Goal: Task Accomplishment & Management: Manage account settings

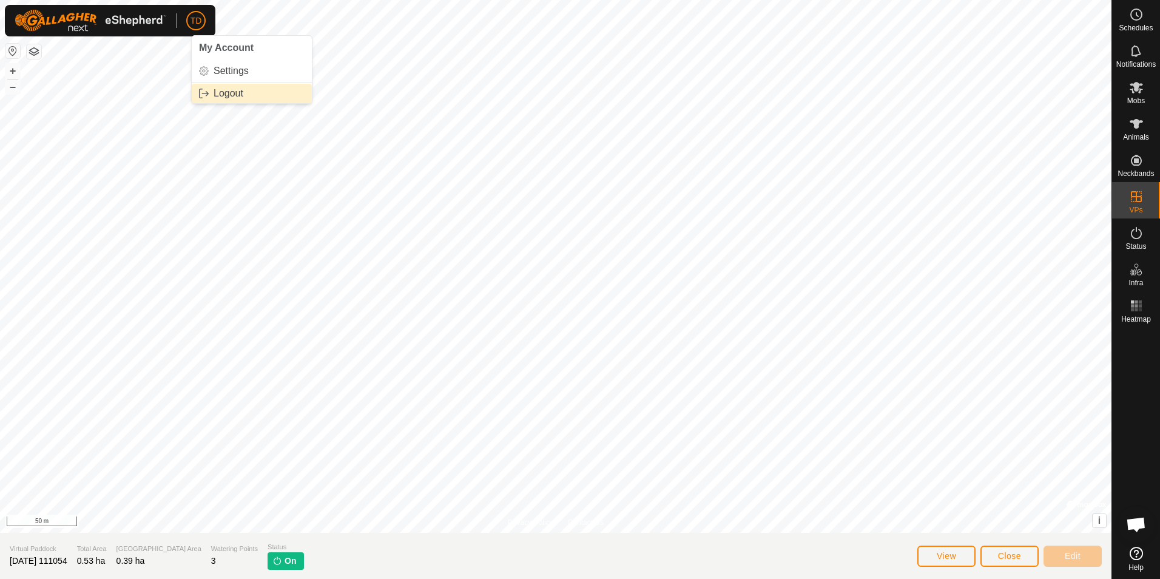
click at [235, 95] on link "Logout" at bounding box center [252, 93] width 120 height 19
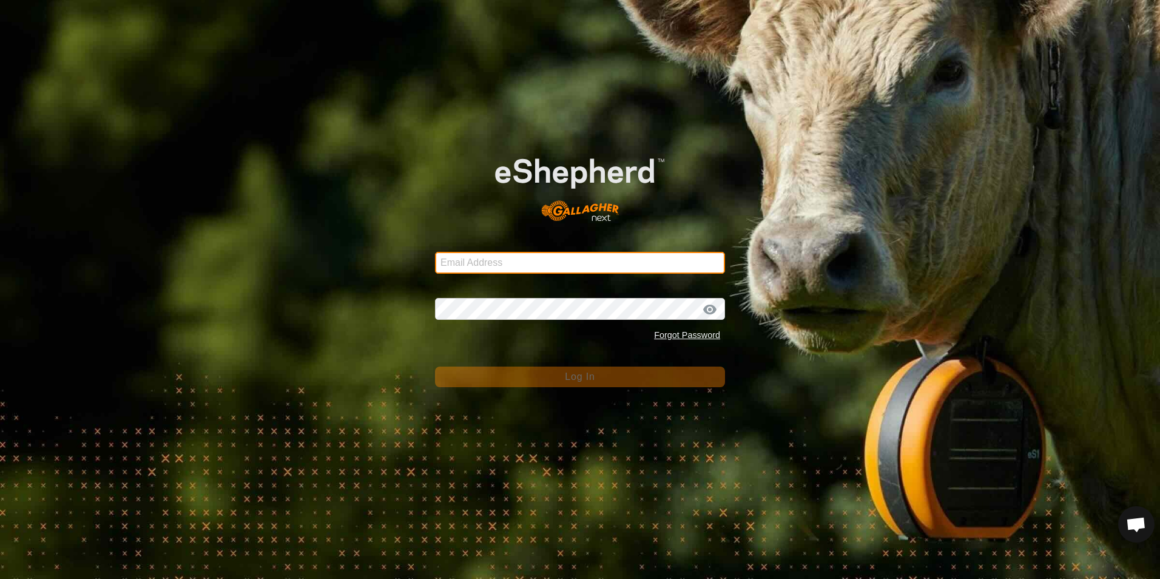
type input "[EMAIL_ADDRESS][DOMAIN_NAME]"
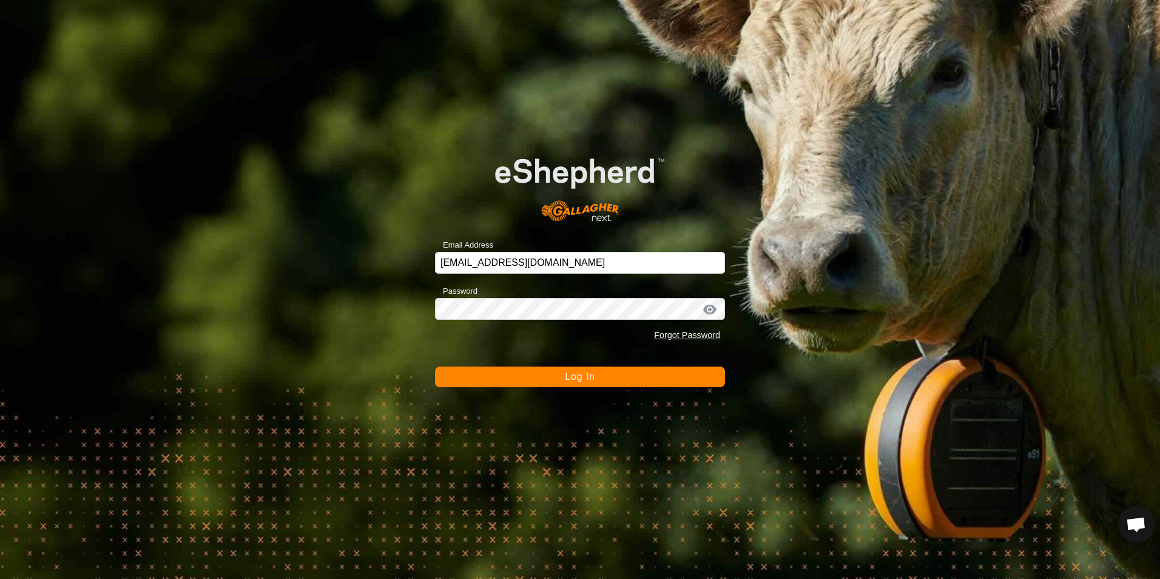
click at [569, 376] on span "Log In" at bounding box center [580, 376] width 30 height 10
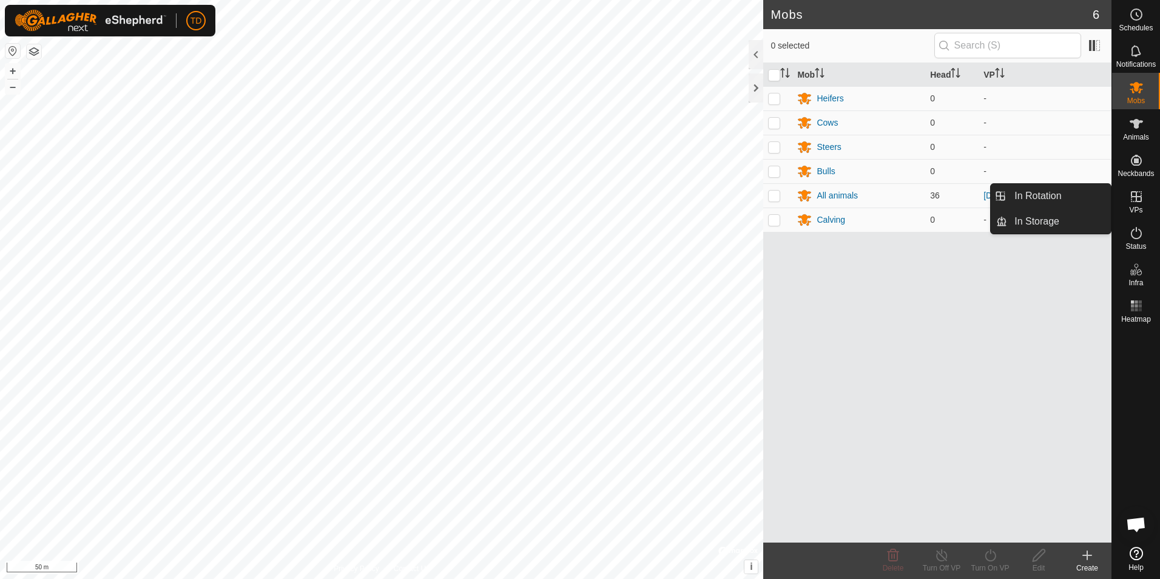
click at [1136, 195] on icon at bounding box center [1136, 196] width 11 height 11
click at [1074, 191] on link "In Rotation" at bounding box center [1059, 196] width 104 height 24
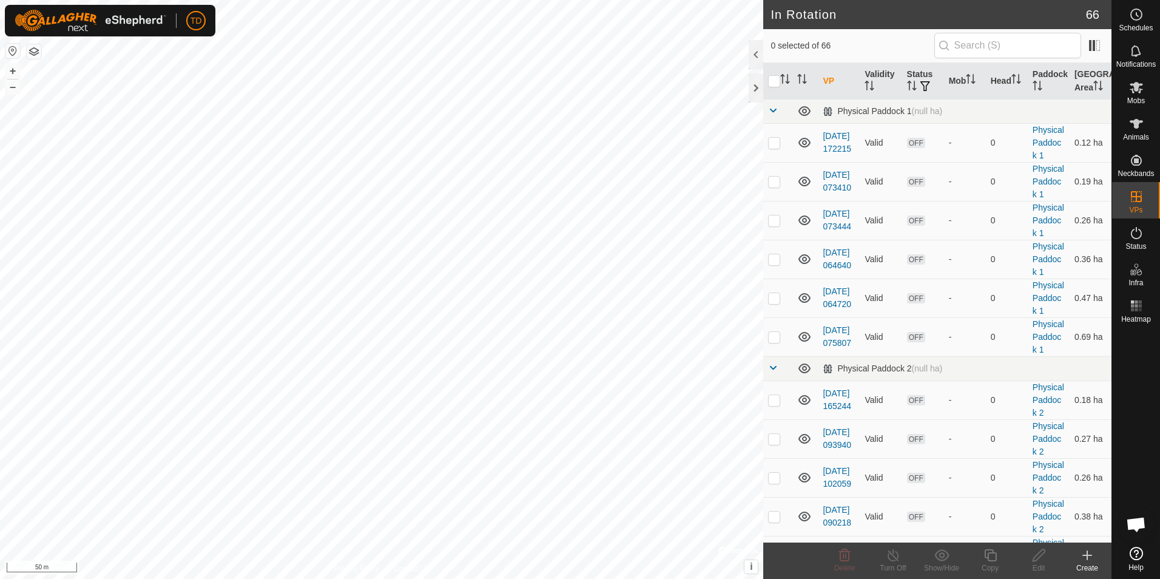
click at [1088, 560] on icon at bounding box center [1088, 555] width 0 height 8
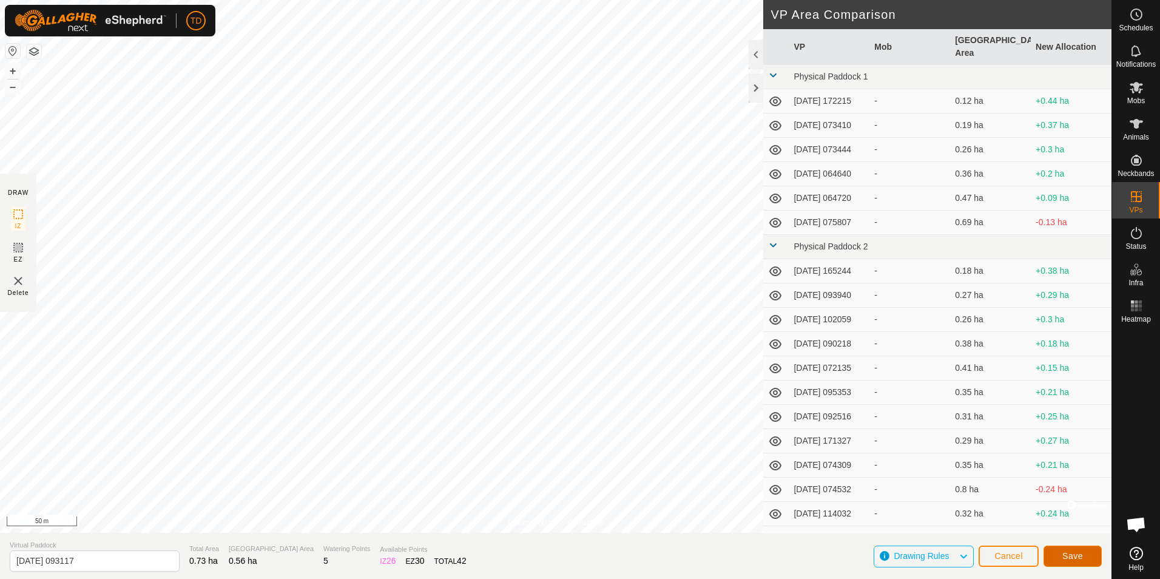
click at [1076, 558] on span "Save" at bounding box center [1073, 556] width 21 height 10
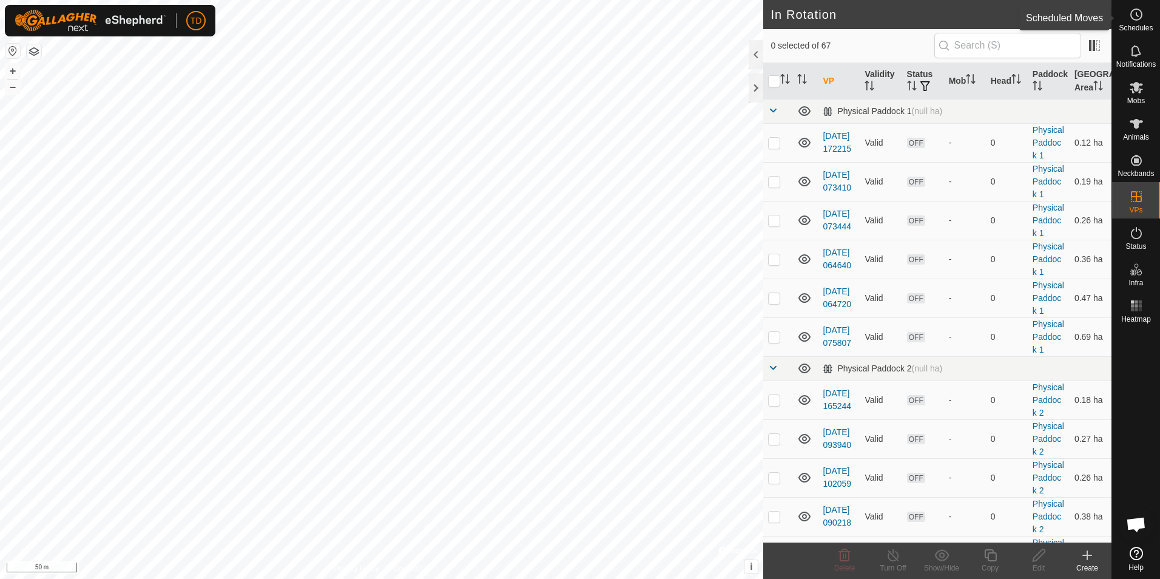
click at [1140, 19] on circle at bounding box center [1136, 14] width 11 height 11
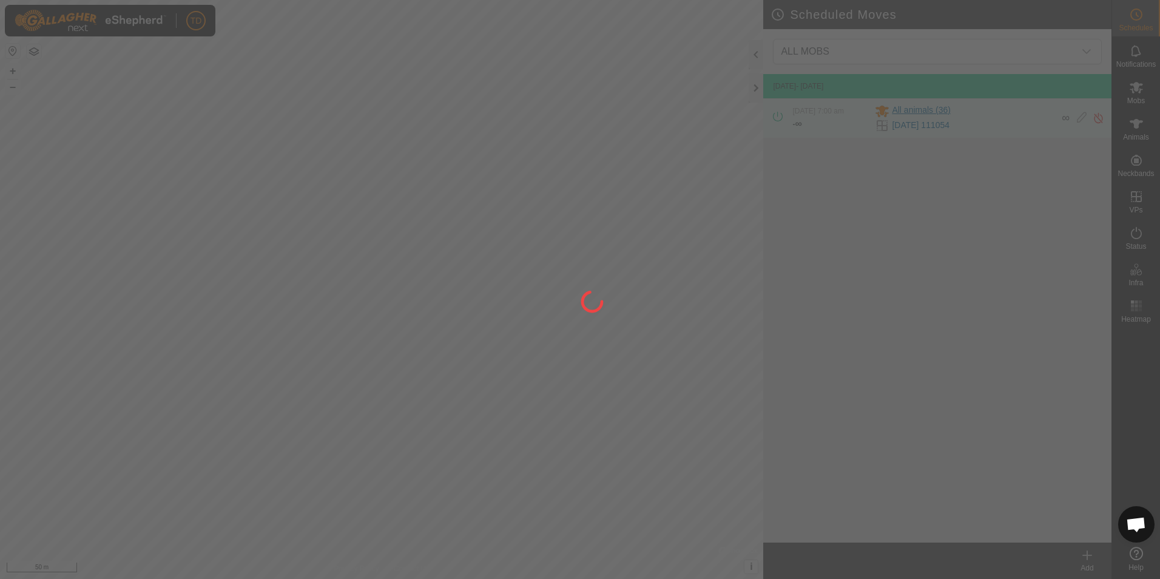
click at [949, 115] on div at bounding box center [580, 289] width 1160 height 579
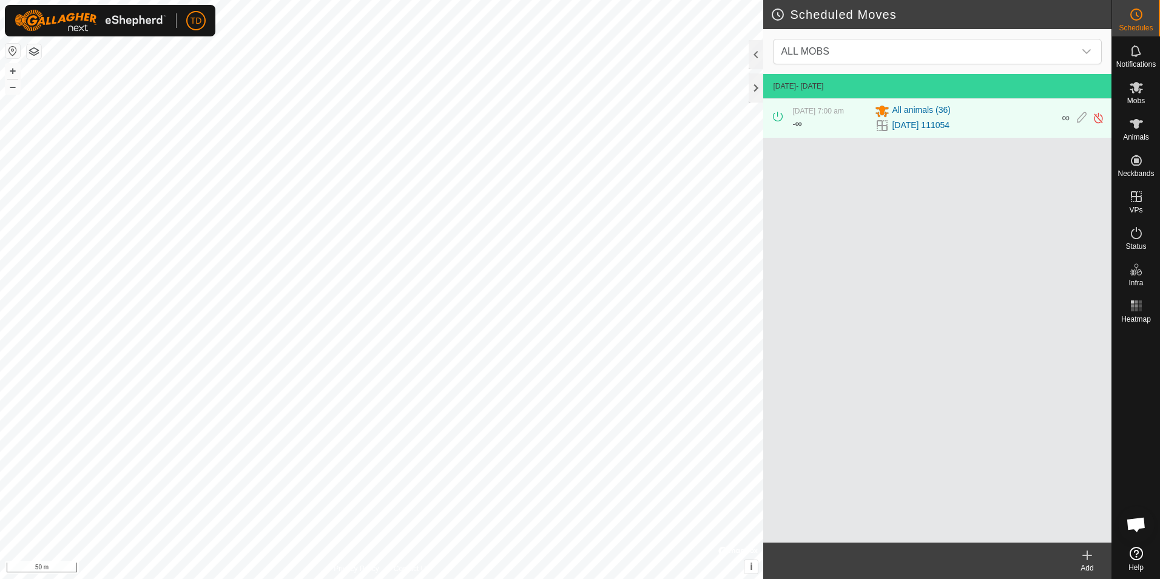
click at [1088, 557] on icon at bounding box center [1088, 555] width 0 height 8
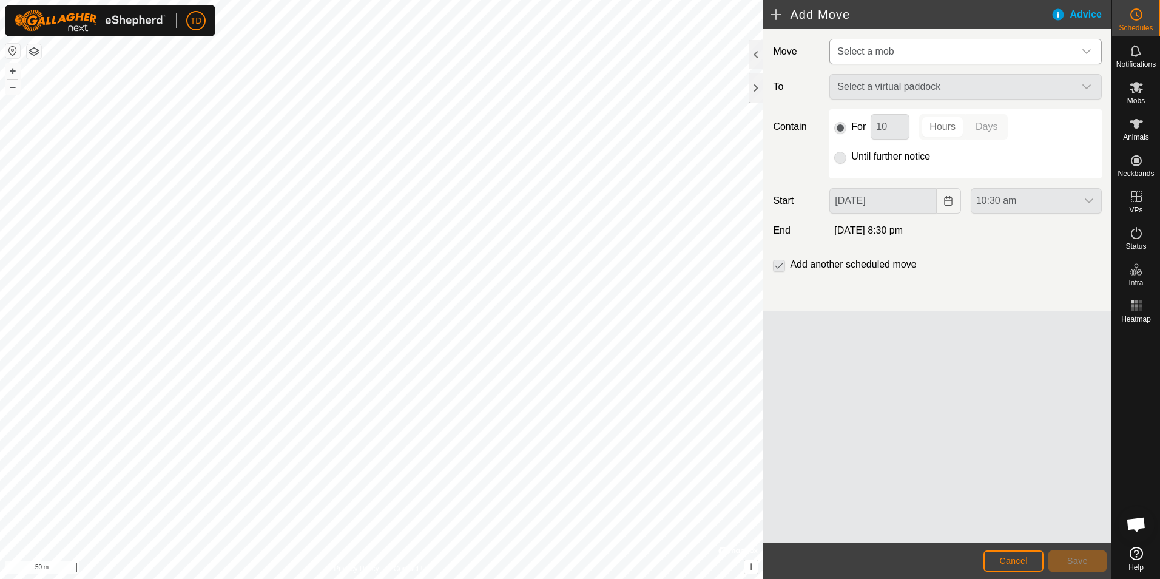
click at [1085, 52] on icon "dropdown trigger" at bounding box center [1087, 51] width 8 height 5
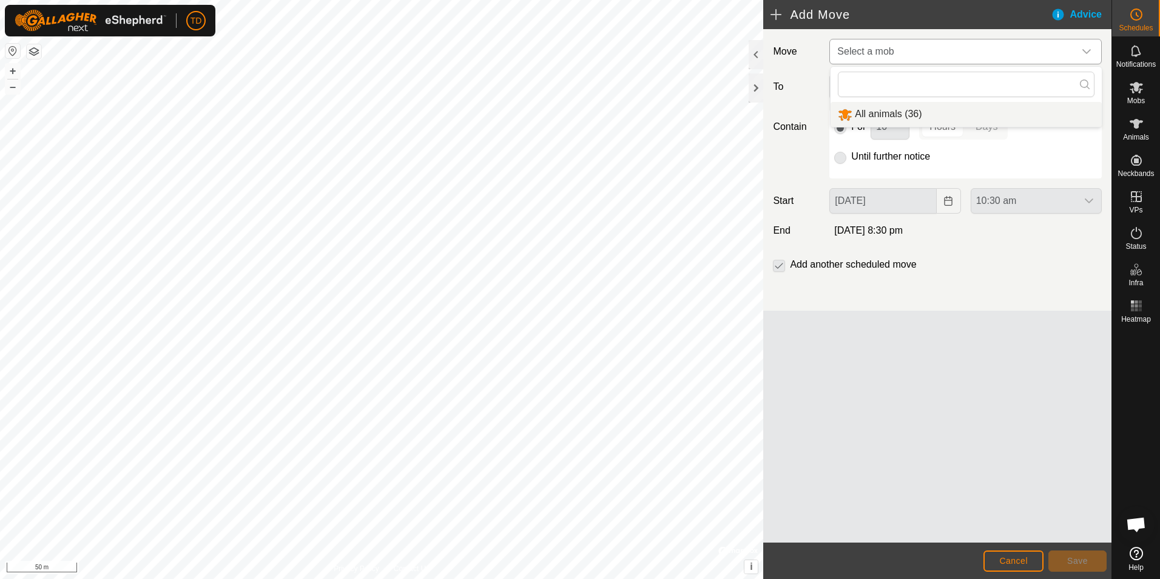
click at [885, 115] on li "All animals (36)" at bounding box center [966, 114] width 271 height 25
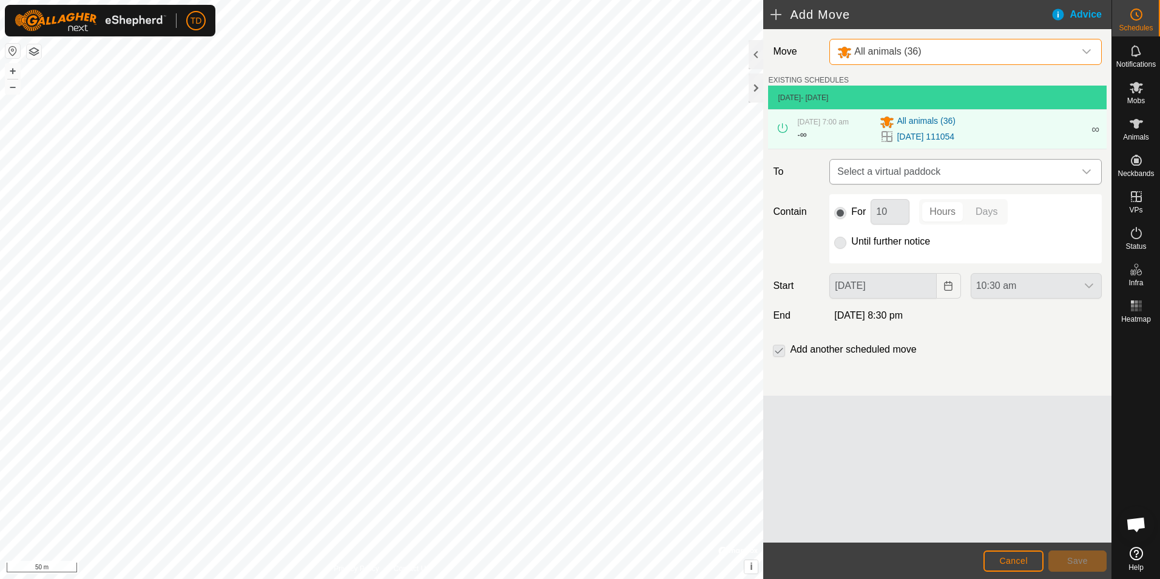
click at [1086, 169] on icon "dropdown trigger" at bounding box center [1087, 172] width 10 height 10
click at [899, 259] on li "[DATE] 093117 0.56 ha" at bounding box center [966, 258] width 257 height 18
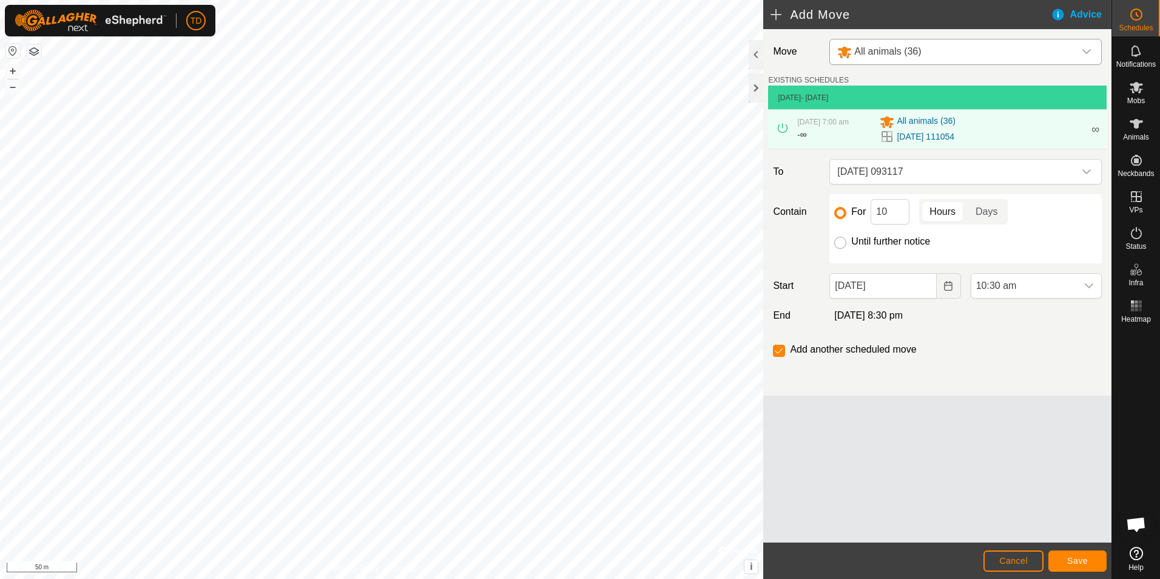
click at [839, 243] on input "Until further notice" at bounding box center [841, 243] width 12 height 12
radio input "true"
checkbox input "false"
click at [1086, 566] on span "Save" at bounding box center [1078, 561] width 21 height 10
